Goal: Task Accomplishment & Management: Manage account settings

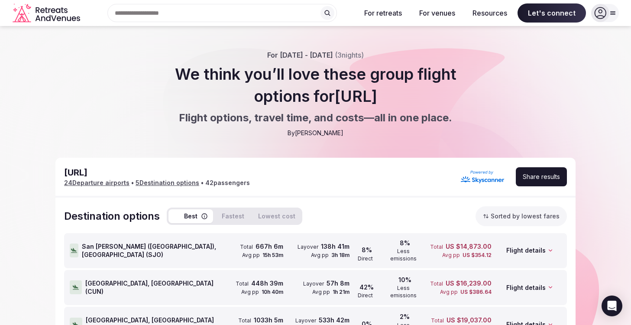
click at [577, 95] on div "For Feb 4th - Feb 7th, 2026 ( 3 nights) We think you’ll love these group flight…" at bounding box center [315, 93] width 631 height 87
click at [603, 12] on icon at bounding box center [600, 13] width 12 height 12
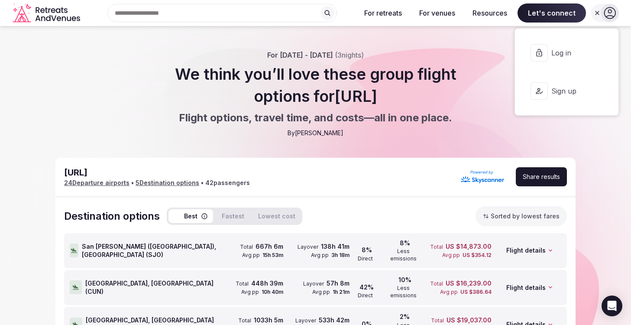
click at [566, 60] on button "Log in" at bounding box center [566, 53] width 89 height 35
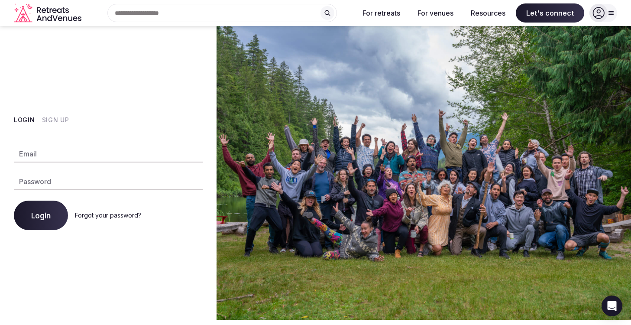
click at [120, 152] on input "Email" at bounding box center [108, 153] width 189 height 17
type input "**********"
click at [14, 201] on button "Login" at bounding box center [41, 215] width 54 height 29
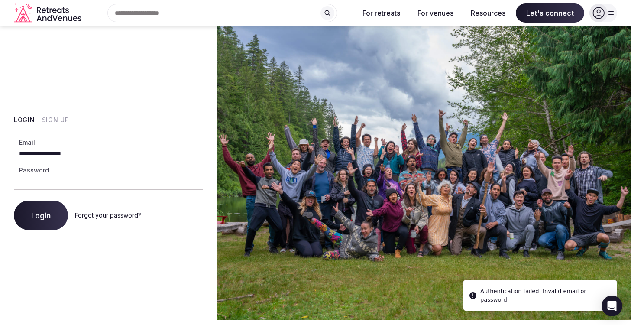
click at [95, 216] on link "Forgot your password?" at bounding box center [108, 214] width 66 height 7
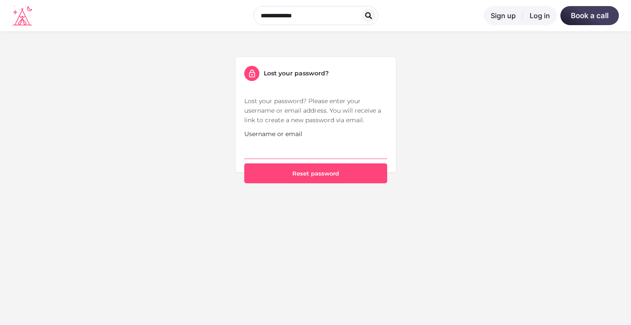
click at [298, 156] on input "Username or email" at bounding box center [315, 149] width 143 height 20
click at [391, 120] on div "Lost your password? Lost your password? Please enter your username or email add…" at bounding box center [316, 114] width 160 height 115
click at [295, 151] on input "Username or email" at bounding box center [315, 149] width 143 height 20
click at [259, 150] on input "Username or email" at bounding box center [315, 149] width 143 height 20
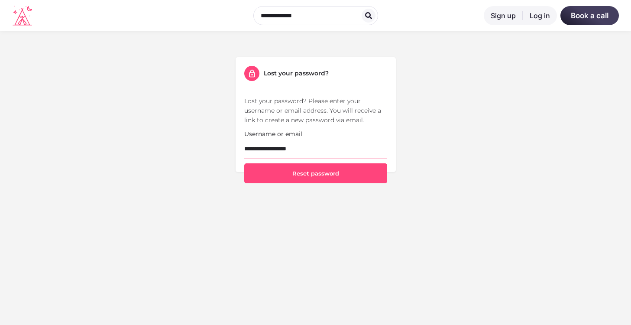
type input "**********"
click at [244, 163] on button "Reset password" at bounding box center [315, 173] width 143 height 20
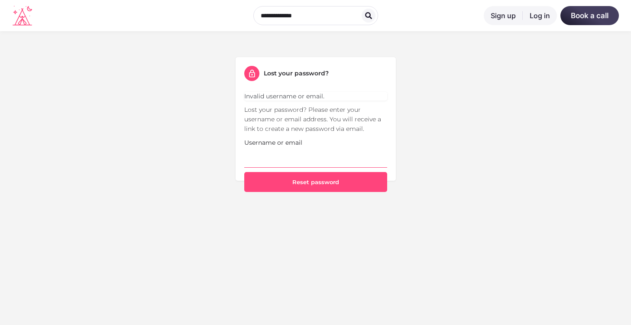
click at [296, 155] on input "Username or email" at bounding box center [315, 157] width 143 height 20
click at [504, 19] on link "Sign up" at bounding box center [503, 15] width 39 height 19
